Goal: Find specific page/section

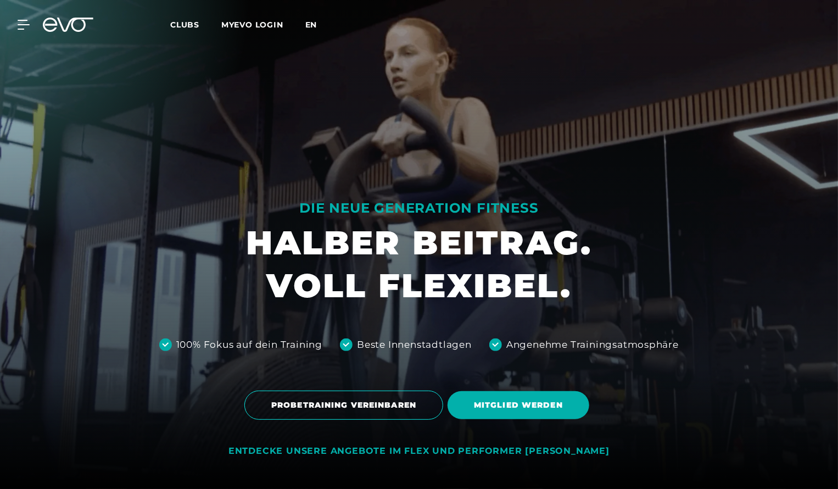
drag, startPoint x: 0, startPoint y: 0, endPoint x: 313, endPoint y: 20, distance: 313.6
click at [313, 20] on span "en" at bounding box center [311, 25] width 12 height 10
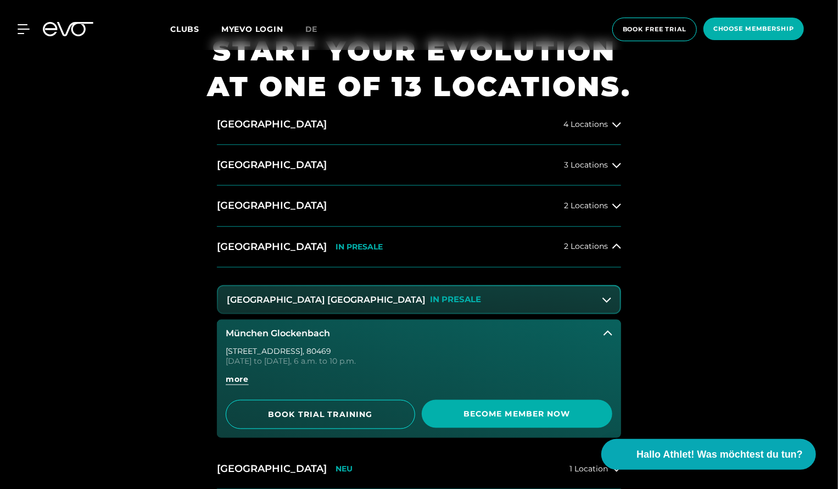
scroll to position [604, 0]
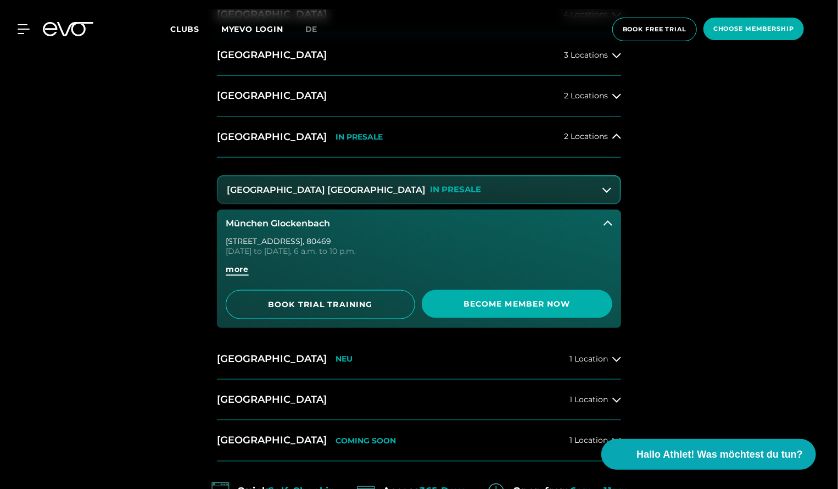
click at [231, 273] on span "more" at bounding box center [237, 269] width 23 height 12
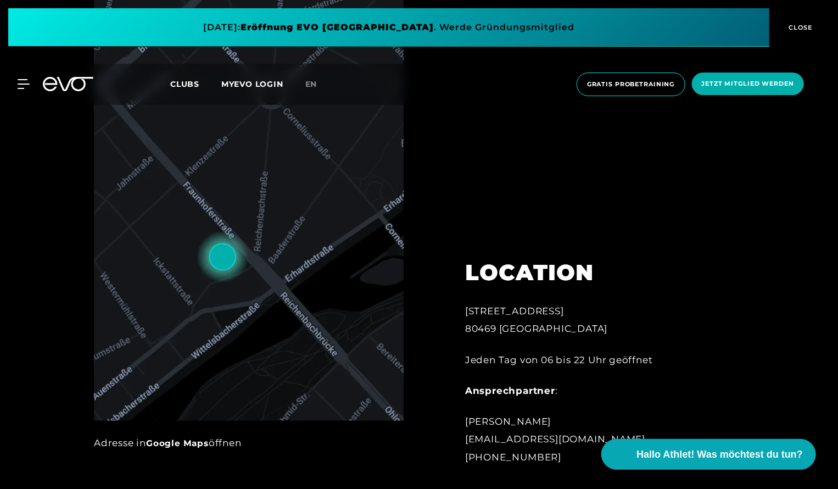
scroll to position [988, 0]
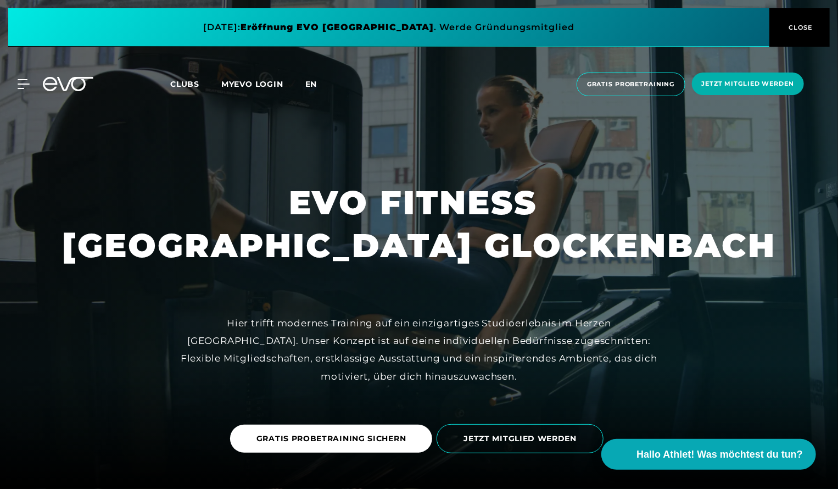
click at [316, 82] on span "en" at bounding box center [311, 84] width 12 height 10
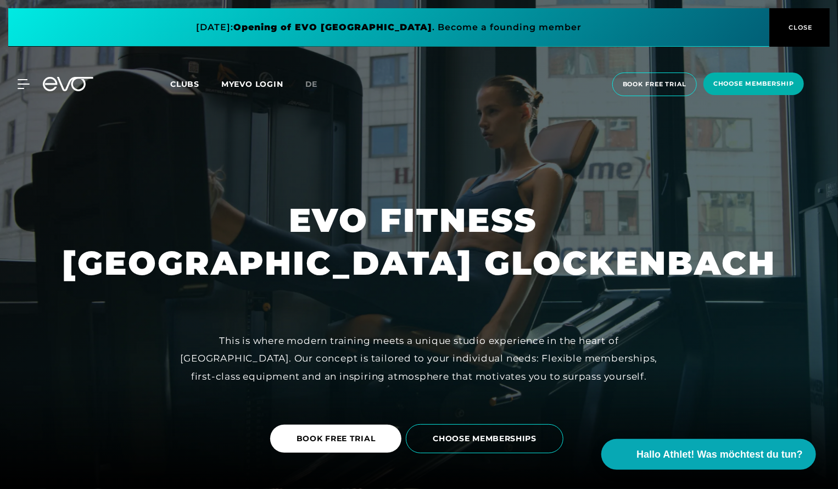
click at [259, 83] on link "MYEVO LOGIN" at bounding box center [252, 84] width 62 height 10
